Goal: Task Accomplishment & Management: Manage account settings

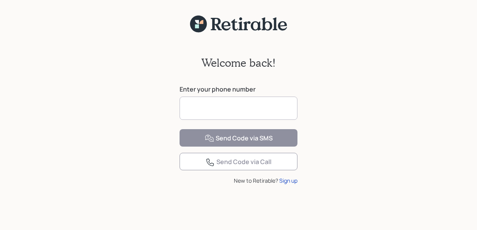
click at [259, 108] on input at bounding box center [239, 108] width 118 height 23
type input "**********"
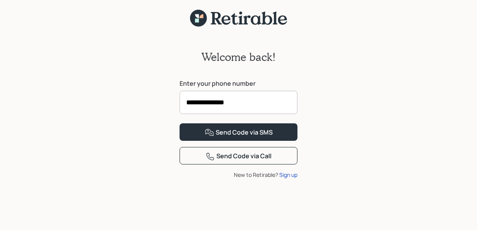
scroll to position [6, 0]
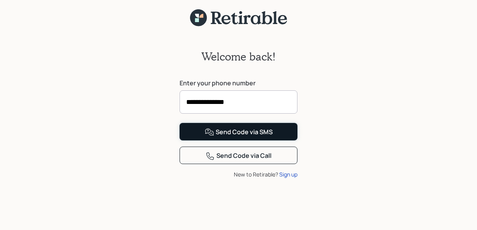
click at [251, 137] on div "Send Code via SMS" at bounding box center [239, 132] width 68 height 9
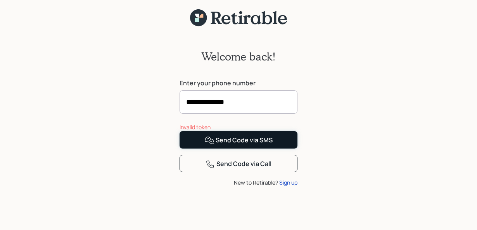
click at [255, 145] on div "Send Code via SMS" at bounding box center [239, 140] width 68 height 9
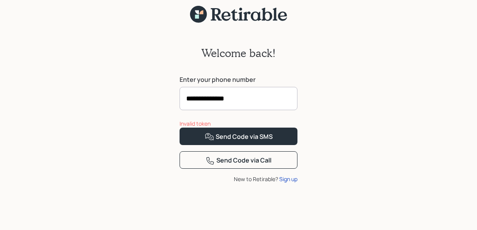
scroll to position [26, 0]
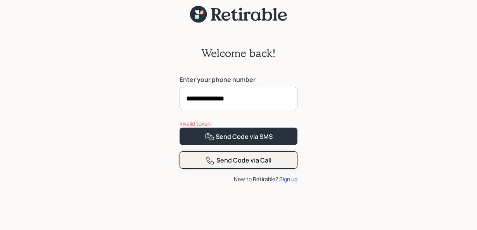
click at [237, 165] on div "Send Code via Call" at bounding box center [239, 160] width 66 height 9
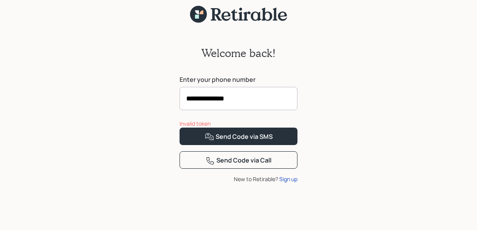
scroll to position [0, 0]
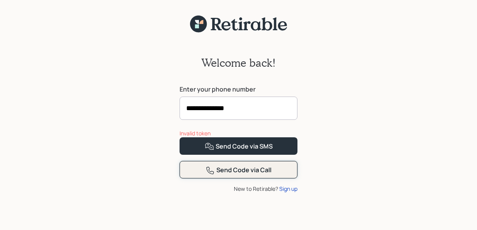
click at [223, 175] on div "Send Code via Call" at bounding box center [239, 170] width 66 height 9
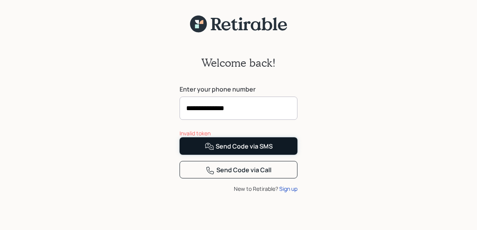
click at [231, 151] on div "Send Code via SMS" at bounding box center [239, 146] width 68 height 9
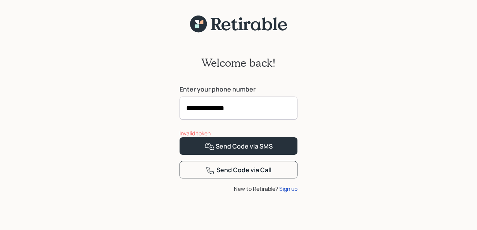
click at [204, 137] on div "Invalid token" at bounding box center [239, 133] width 118 height 8
click at [249, 107] on input "**********" at bounding box center [239, 108] width 118 height 23
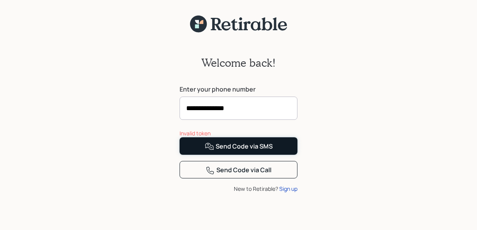
click at [214, 151] on icon at bounding box center [209, 146] width 9 height 9
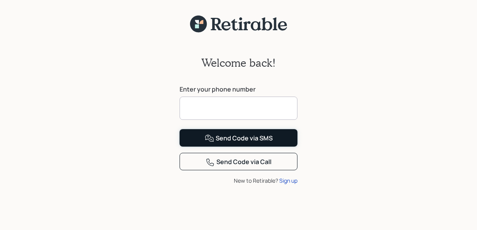
click at [248, 143] on div "Send Code via SMS" at bounding box center [239, 138] width 68 height 9
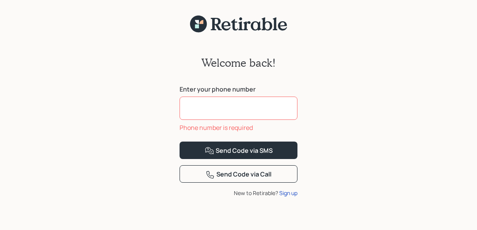
click at [218, 110] on input at bounding box center [239, 108] width 118 height 23
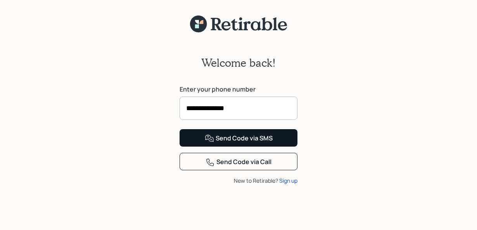
type input "**********"
click at [237, 143] on div "Send Code via SMS" at bounding box center [239, 138] width 68 height 9
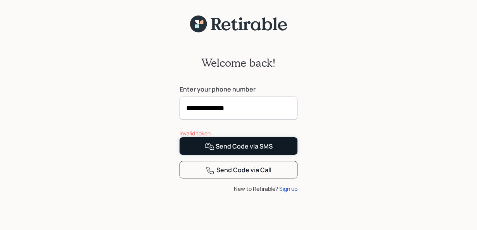
click at [237, 151] on div "Send Code via SMS" at bounding box center [239, 146] width 68 height 9
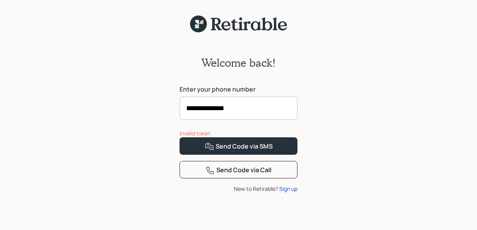
scroll to position [26, 0]
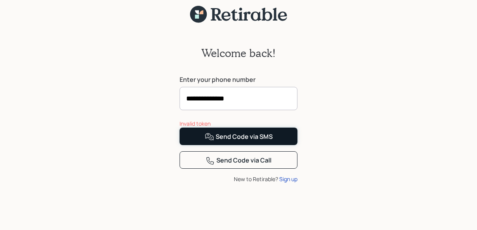
click at [288, 145] on button "Send Code via SMS" at bounding box center [239, 136] width 118 height 17
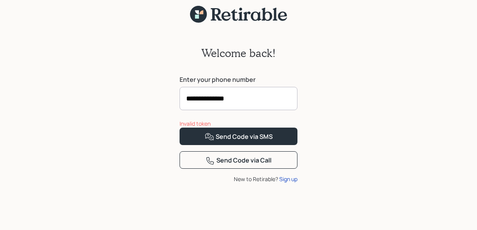
scroll to position [0, 0]
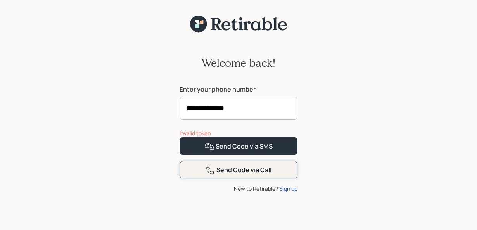
click at [226, 175] on div "Send Code via Call" at bounding box center [239, 170] width 66 height 9
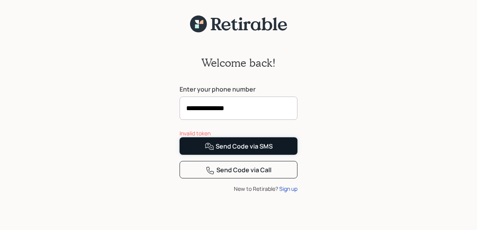
click at [221, 151] on div "Send Code via SMS" at bounding box center [239, 146] width 68 height 9
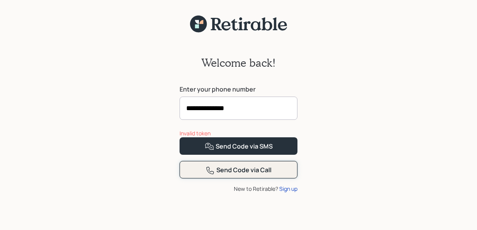
click at [258, 175] on div "Send Code via Call" at bounding box center [239, 170] width 66 height 9
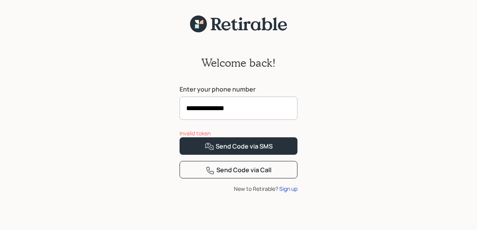
click at [412, 62] on div "**********" at bounding box center [238, 136] width 477 height 207
